Goal: Task Accomplishment & Management: Use online tool/utility

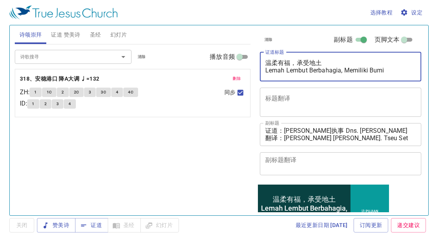
click at [327, 63] on textarea "温柔有福，承受地土 Lemah Lembut Berbahagia, Memiliki Bumi" at bounding box center [340, 66] width 151 height 15
click at [385, 72] on textarea "禁食祷告会 Lemah Lembut Berbahagia, Memiliki Bumi" at bounding box center [340, 66] width 151 height 15
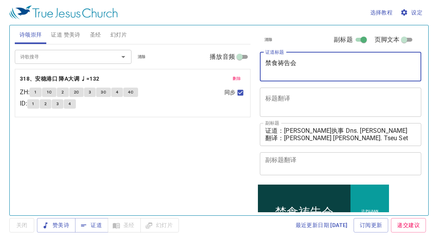
type textarea "禁食祷告会"
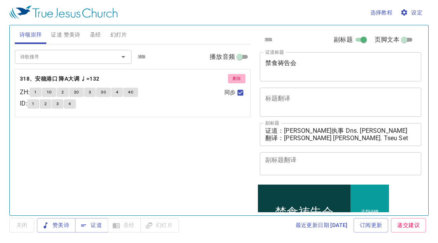
click at [239, 74] on button "删除" at bounding box center [237, 78] width 18 height 9
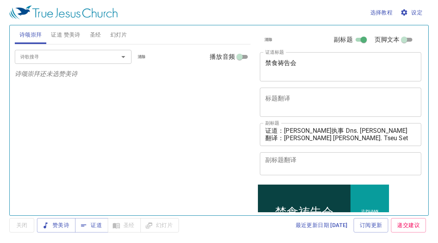
click at [81, 54] on input "诗歌搜寻" at bounding box center [61, 56] width 89 height 9
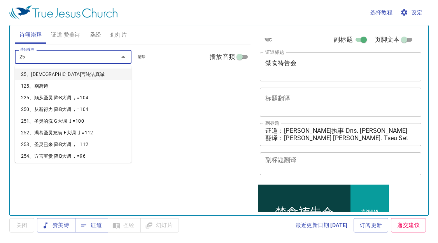
type input "258"
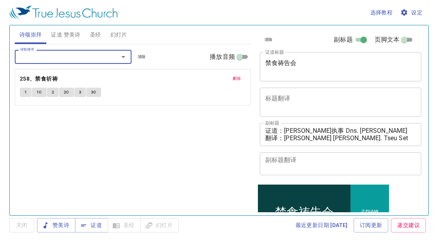
click at [235, 75] on button "删除" at bounding box center [237, 78] width 18 height 9
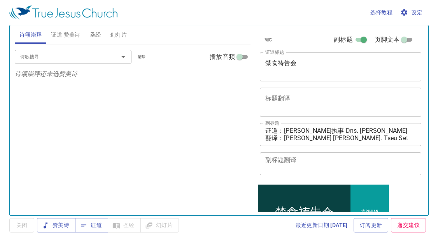
click at [73, 31] on span "证道 赞美诗" at bounding box center [65, 35] width 29 height 10
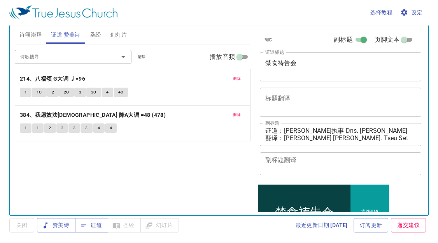
click at [229, 77] on button "删除" at bounding box center [237, 78] width 18 height 9
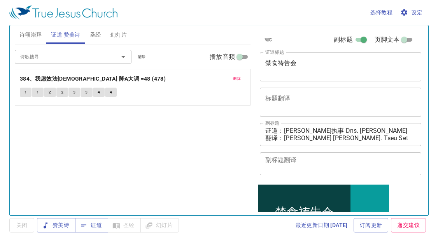
click at [230, 77] on button "删除" at bounding box center [237, 78] width 18 height 9
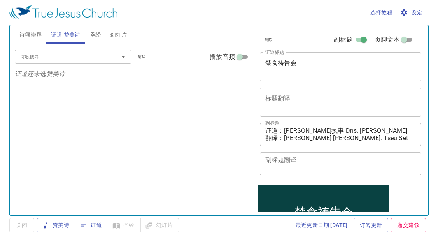
click at [70, 53] on input "诗歌搜寻" at bounding box center [61, 56] width 89 height 9
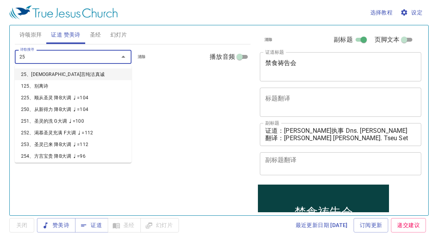
type input "258"
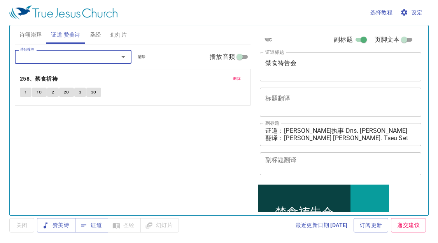
click at [285, 69] on textarea "禁食祷告会" at bounding box center [340, 66] width 151 height 15
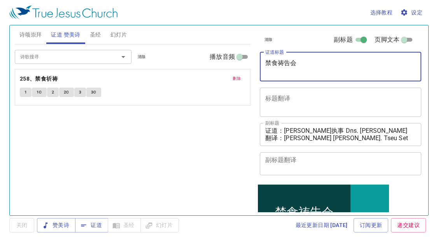
drag, startPoint x: 284, startPoint y: 71, endPoint x: 276, endPoint y: 69, distance: 8.1
drag, startPoint x: 276, startPoint y: 69, endPoint x: 268, endPoint y: 69, distance: 8.6
paste textarea "Fasting & Prayer Services"
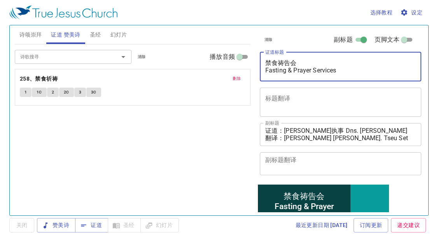
type textarea "禁食祷告会 Fasting & Prayer Services"
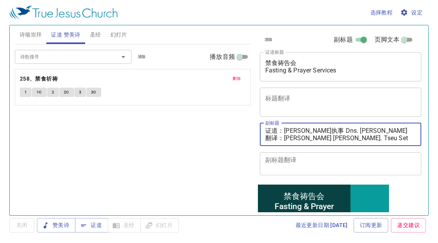
drag, startPoint x: 366, startPoint y: 131, endPoint x: 289, endPoint y: 127, distance: 77.9
click at [286, 127] on textarea "证道：邓多加执事 Dns. Dorcas Tang 翻译：邹雪妮姊妹 Sis. Tseu Set Nee" at bounding box center [340, 134] width 151 height 15
paste textarea "杨提多执事 Dn. Titus Yong"
type textarea "证道：杨提多执事 Dn. Titus Yong 翻译：邹雪妮姊妹 Sis. Tseu Set Nee"
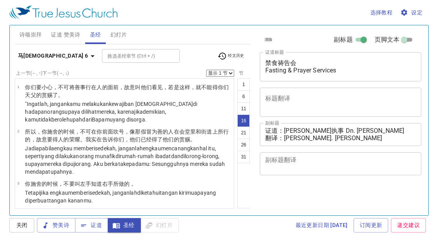
select select "16"
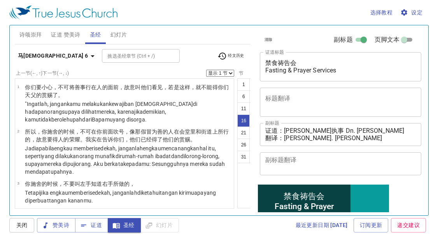
scroll to position [614, 0]
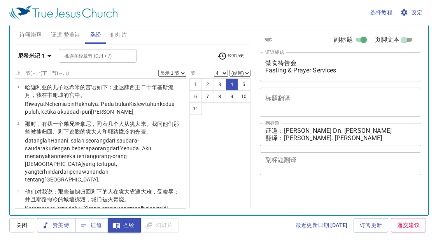
select select "4"
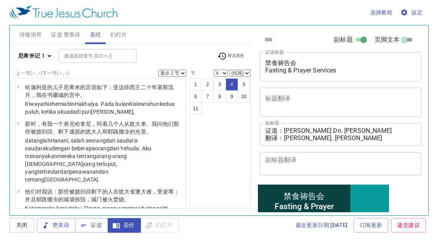
scroll to position [109, 0]
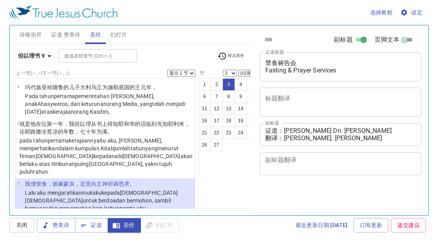
select select "3"
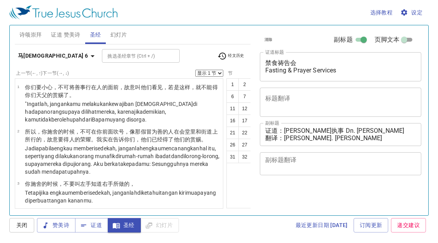
select select "18"
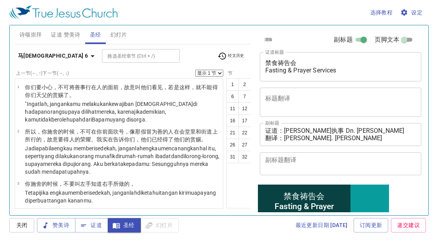
scroll to position [703, 0]
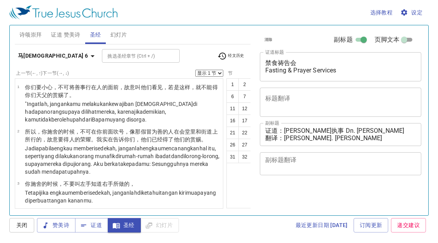
select select "18"
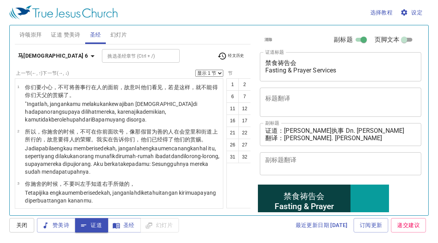
scroll to position [703, 0]
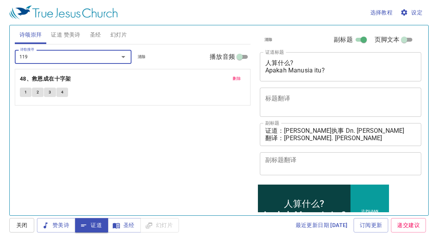
type input "119、都归耶稣我救主"
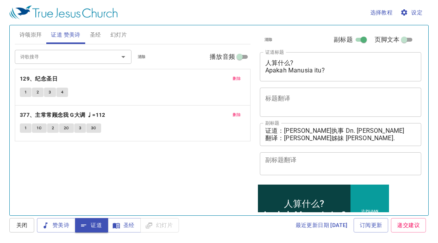
scroll to position [98, 0]
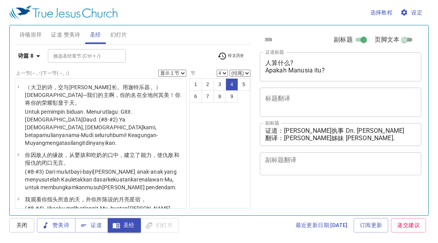
select select "4"
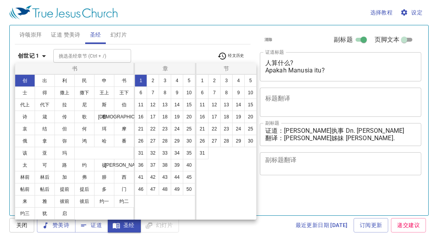
select select "26"
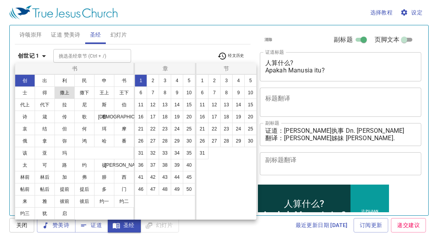
click at [141, 100] on button "11" at bounding box center [141, 104] width 12 height 12
click at [142, 102] on button "11" at bounding box center [141, 104] width 12 height 12
click at [142, 104] on button "11" at bounding box center [141, 104] width 12 height 12
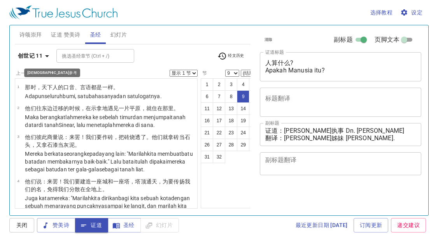
select select "9"
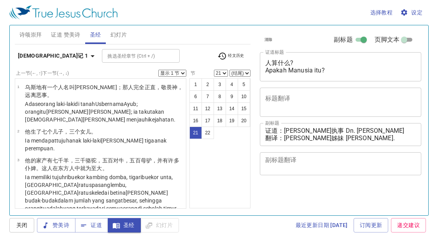
select select "21"
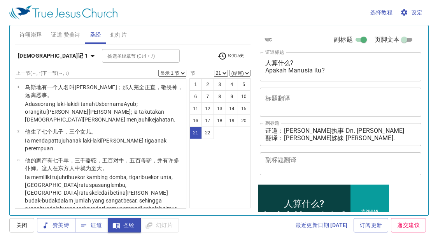
scroll to position [98, 0]
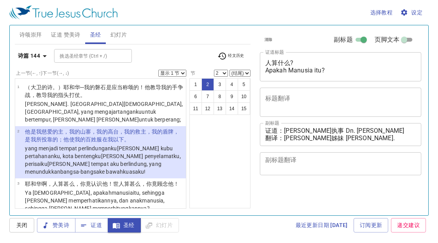
select select "2"
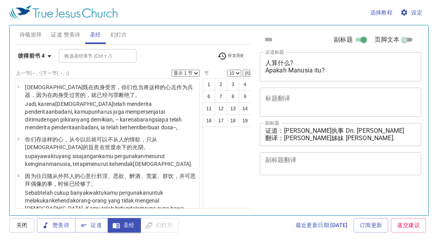
select select "10"
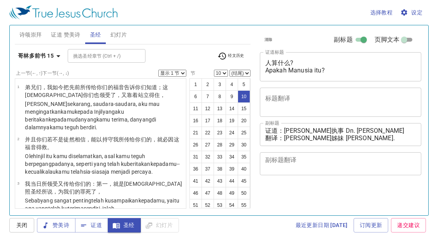
select select "10"
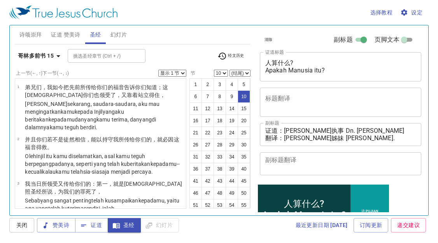
scroll to position [98, 0]
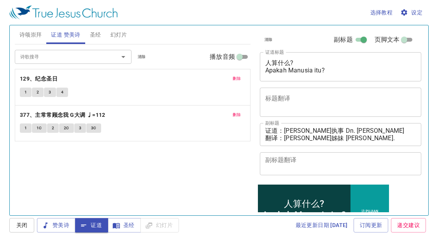
scroll to position [98, 0]
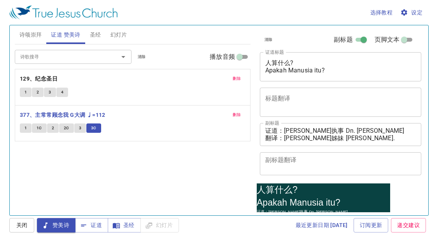
scroll to position [98, 0]
